Goal: Navigation & Orientation: Go to known website

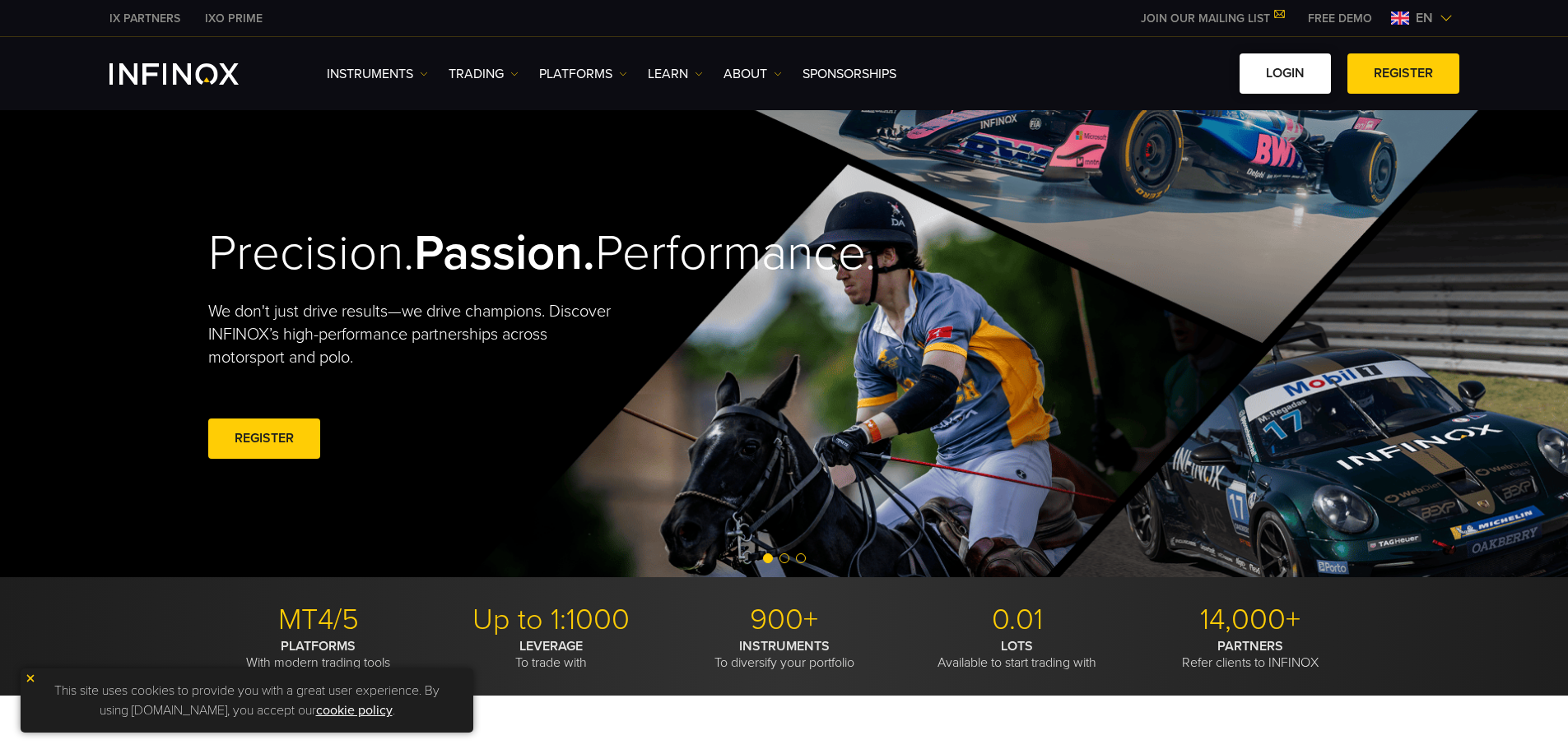
click at [1272, 70] on link "LOGIN" at bounding box center [1285, 73] width 91 height 40
